Goal: Obtain resource: Download file/media

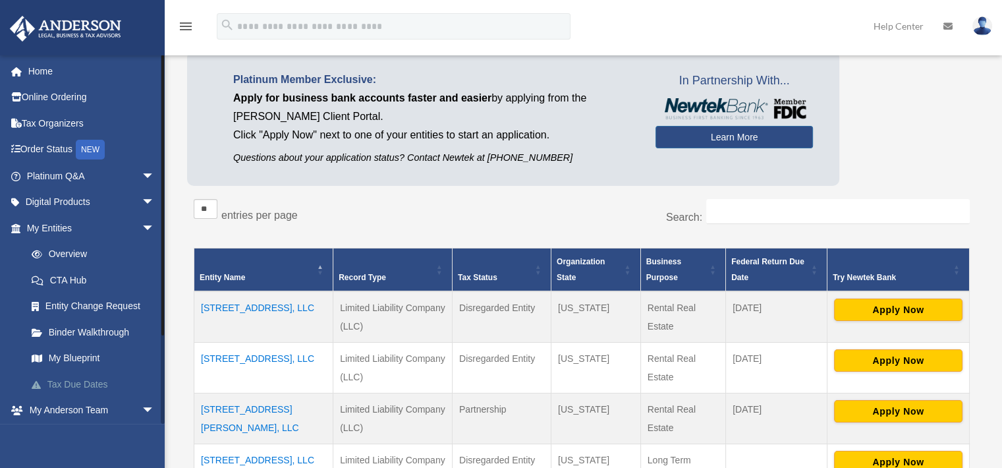
scroll to position [106, 0]
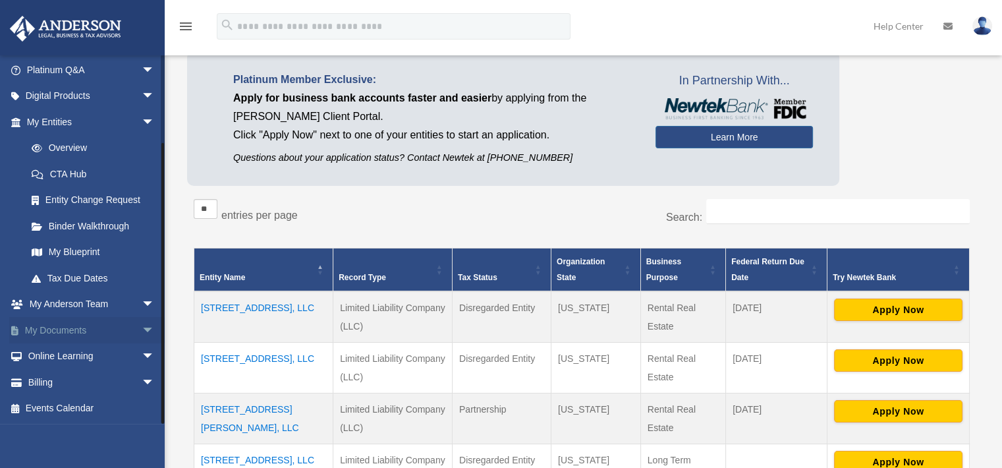
click at [67, 334] on link "My Documents arrow_drop_down" at bounding box center [91, 330] width 165 height 26
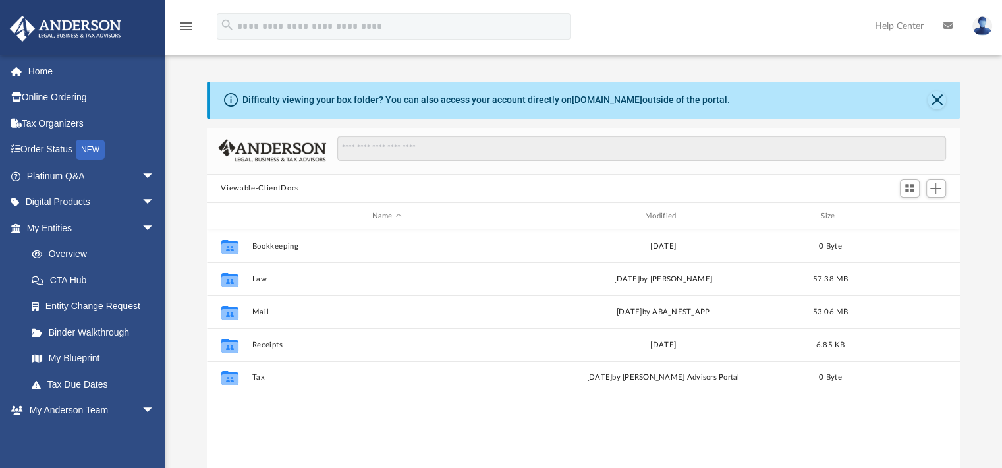
scroll to position [289, 743]
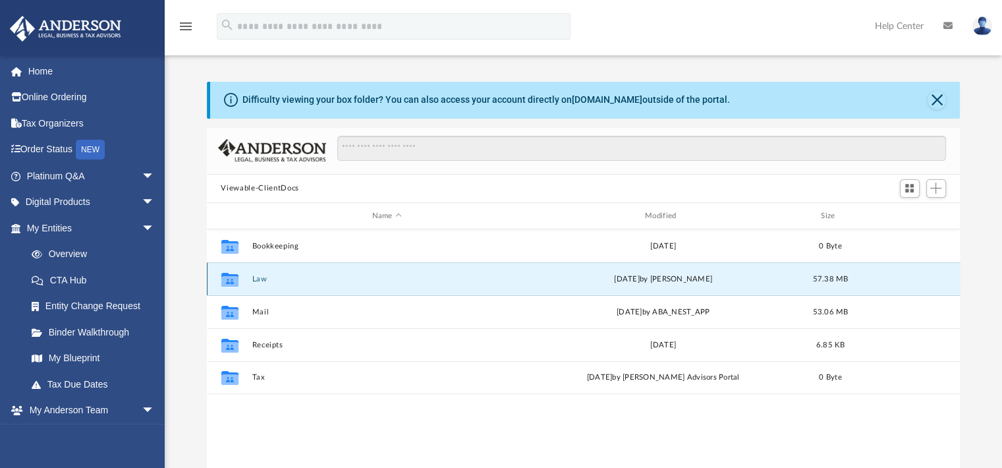
click at [252, 281] on button "Law" at bounding box center [387, 279] width 270 height 9
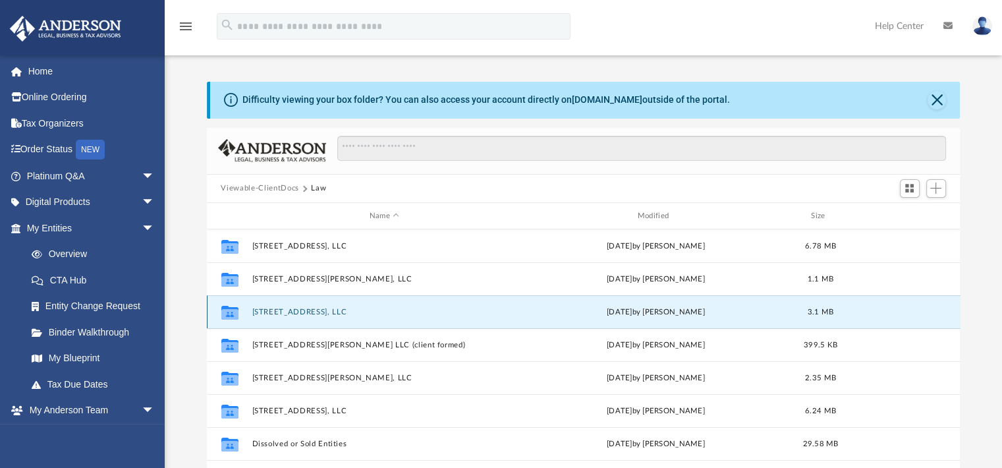
click at [299, 311] on button "[STREET_ADDRESS], LLC" at bounding box center [384, 312] width 265 height 9
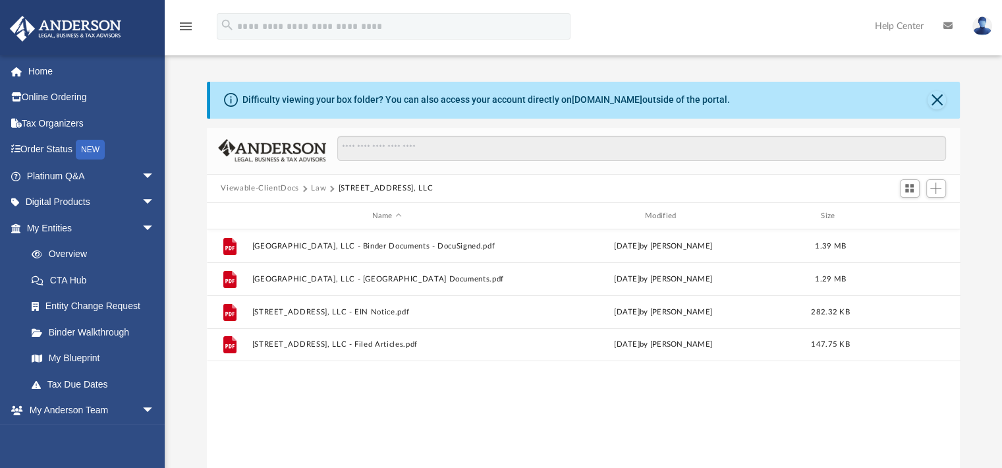
click at [980, 206] on div "Difficulty viewing your box folder? You can also access your account directly o…" at bounding box center [583, 292] width 837 height 421
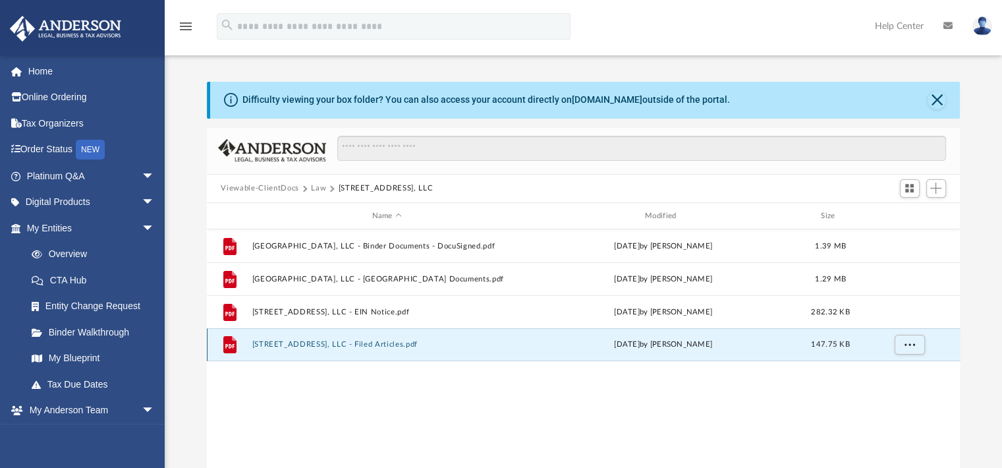
click at [382, 348] on button "[STREET_ADDRESS], LLC - Filed Articles.pdf" at bounding box center [387, 344] width 270 height 9
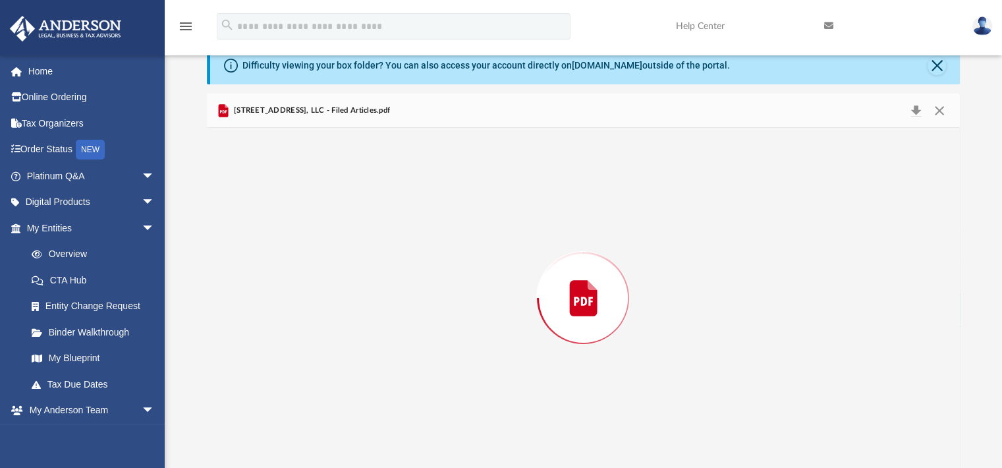
scroll to position [943, 0]
